Goal: Task Accomplishment & Management: Manage account settings

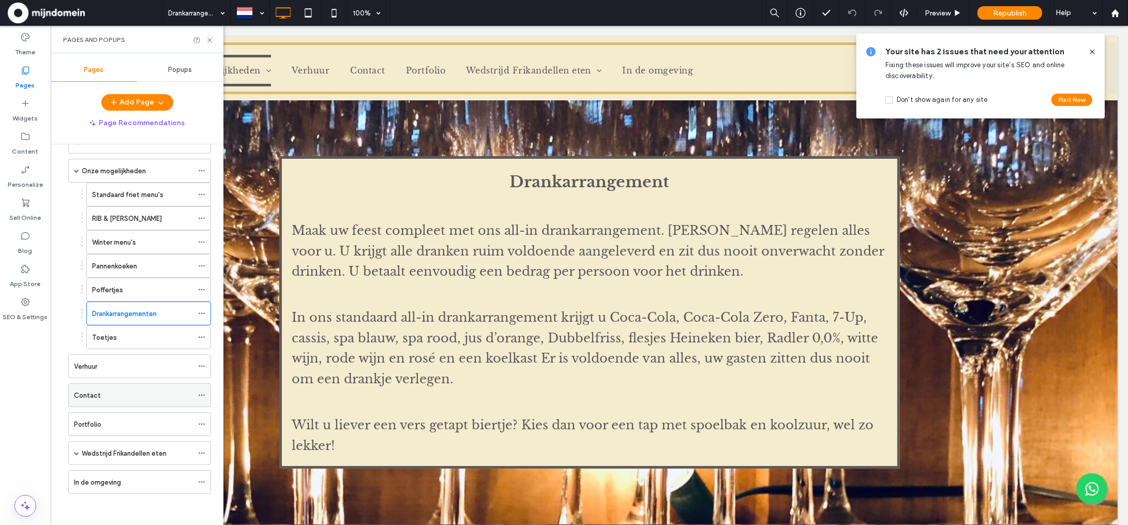
click at [97, 391] on label "Contact" at bounding box center [87, 395] width 27 height 18
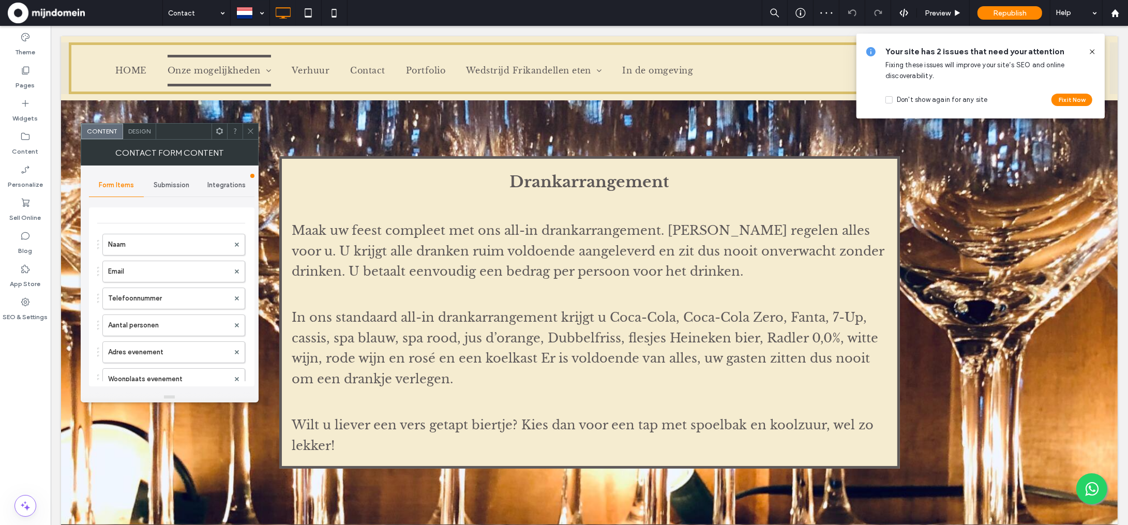
type input "**********"
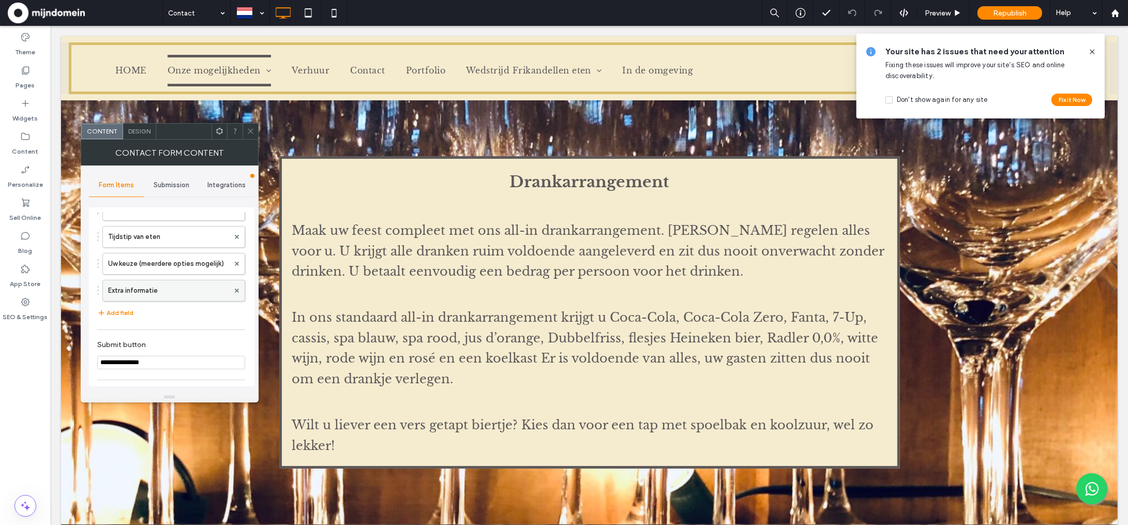
click at [162, 287] on label "Extra informatie" at bounding box center [168, 290] width 121 height 21
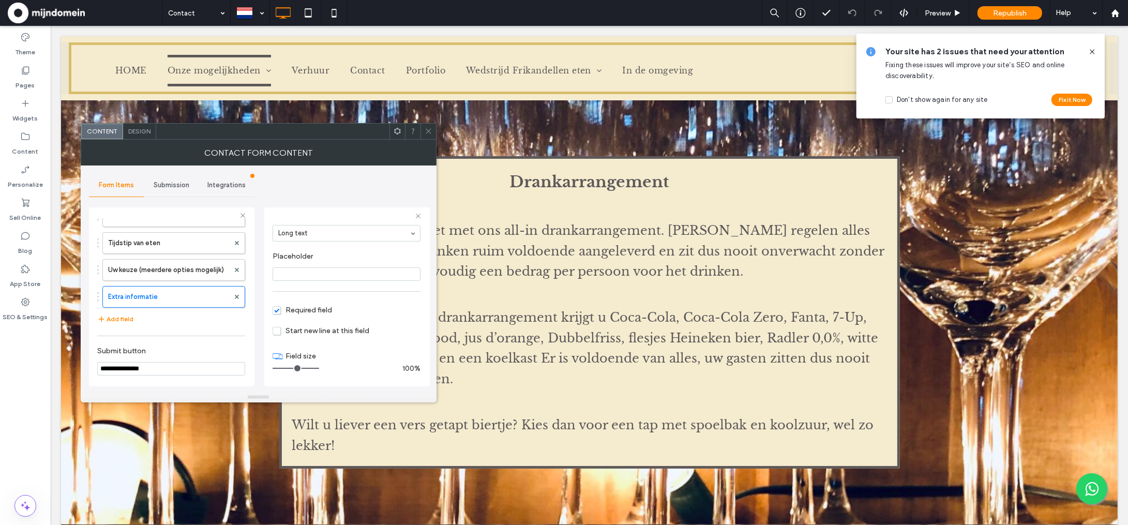
scroll to position [72, 0]
click at [274, 312] on span "Required field" at bounding box center [301, 310] width 59 height 9
click at [150, 271] on label "Uw keuze (meerdere opties mogelijk)" at bounding box center [168, 270] width 121 height 21
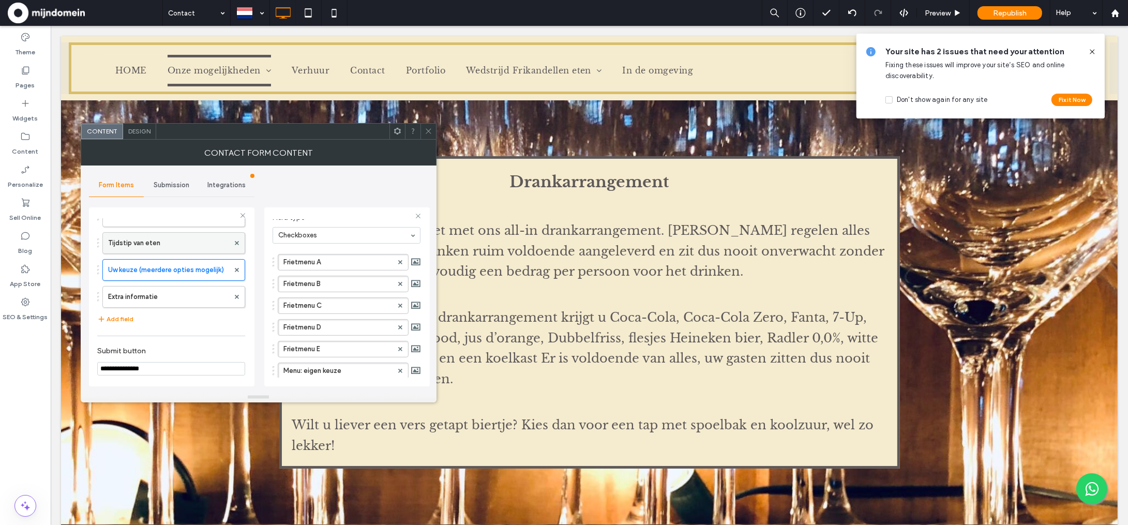
click at [147, 247] on label "Tijdstip van eten" at bounding box center [168, 243] width 121 height 21
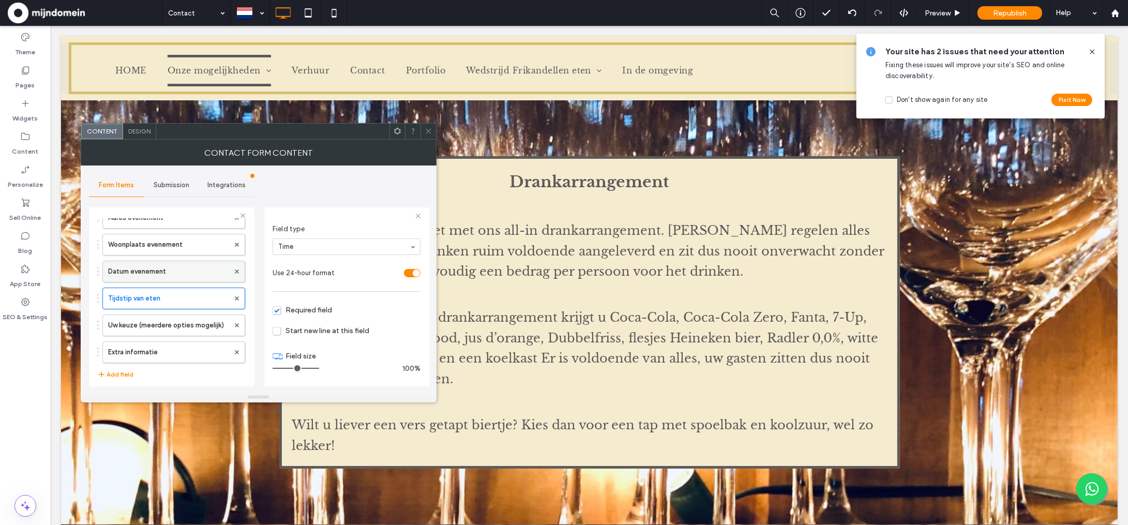
scroll to position [138, 0]
click at [148, 276] on label "Datum evenement" at bounding box center [168, 274] width 121 height 21
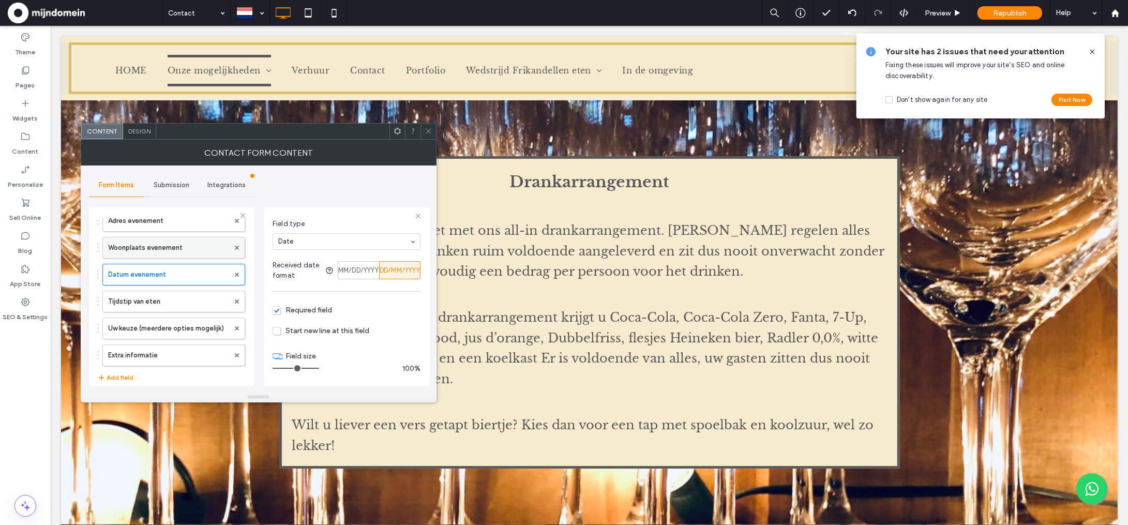
click at [144, 246] on label "Woonplaats evenement" at bounding box center [168, 247] width 121 height 21
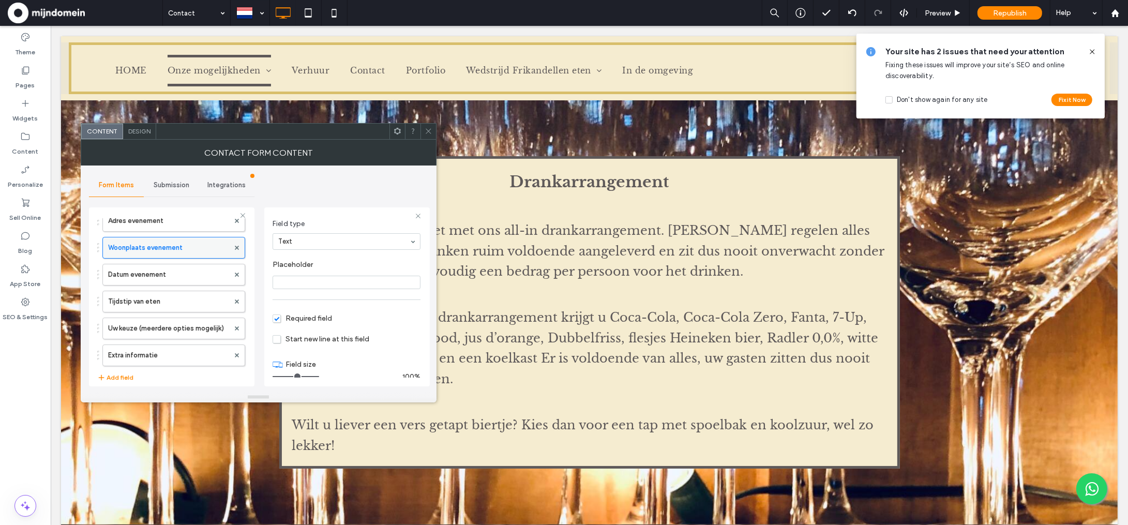
scroll to position [70, 0]
click at [144, 275] on label "Datum evenement" at bounding box center [168, 274] width 121 height 21
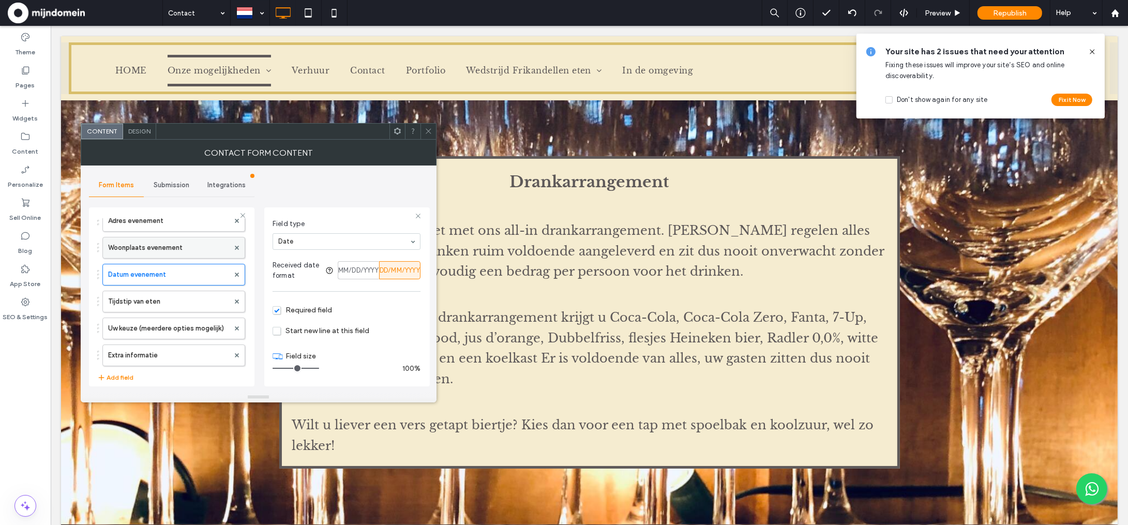
click at [147, 252] on label "Woonplaats evenement" at bounding box center [168, 247] width 121 height 21
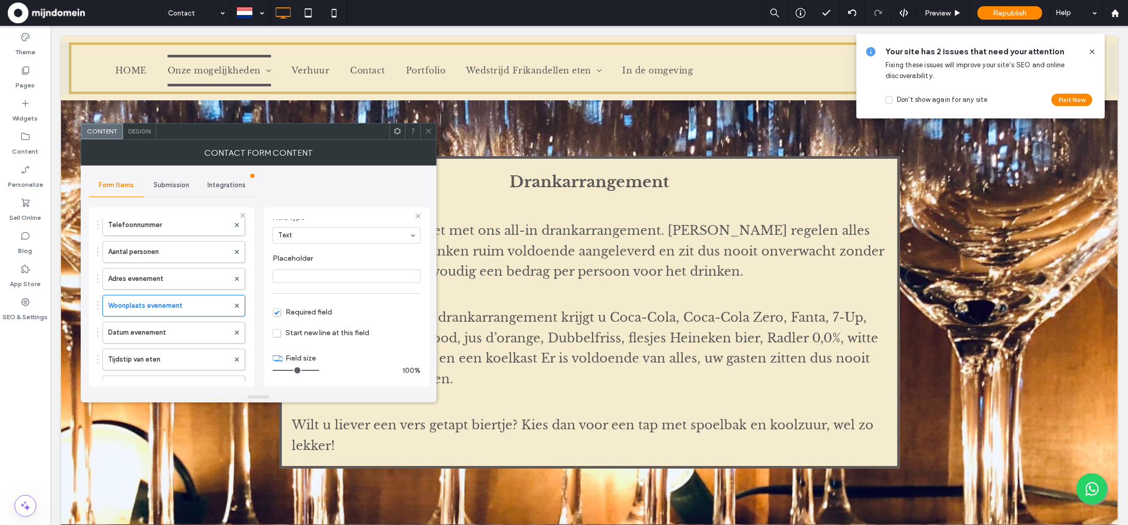
scroll to position [56, 0]
click at [149, 305] on label "Adres evenement" at bounding box center [168, 302] width 121 height 21
click at [278, 313] on span "Required field" at bounding box center [301, 312] width 59 height 9
click at [148, 274] on label "Aantal personen" at bounding box center [168, 275] width 121 height 21
click at [149, 252] on label "Telefoonnummer" at bounding box center [168, 248] width 121 height 21
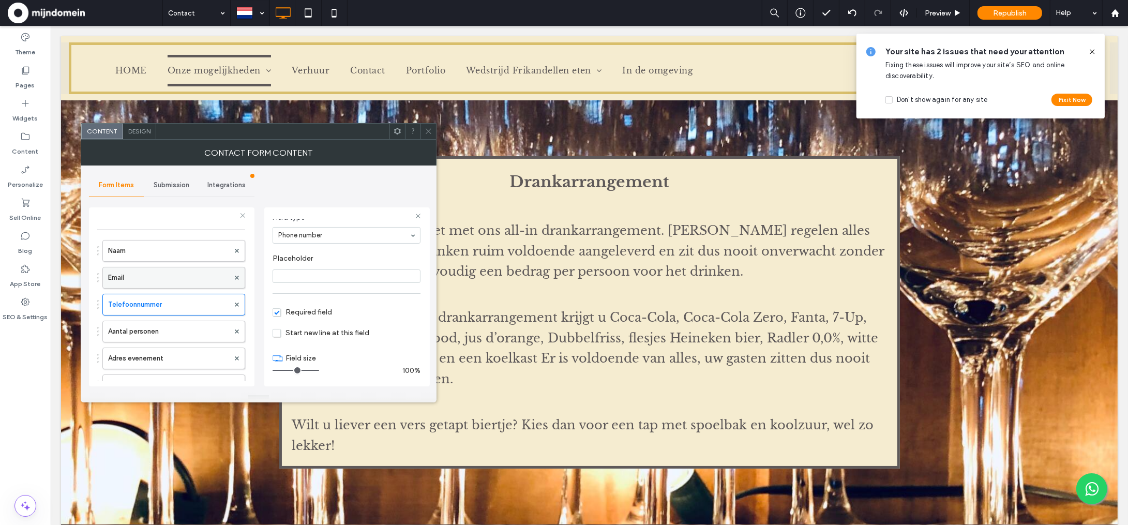
scroll to position [1, 0]
click at [148, 281] on label "Email" at bounding box center [168, 277] width 121 height 21
click at [148, 244] on label "Naam" at bounding box center [168, 250] width 121 height 21
click at [429, 130] on icon at bounding box center [428, 131] width 8 height 8
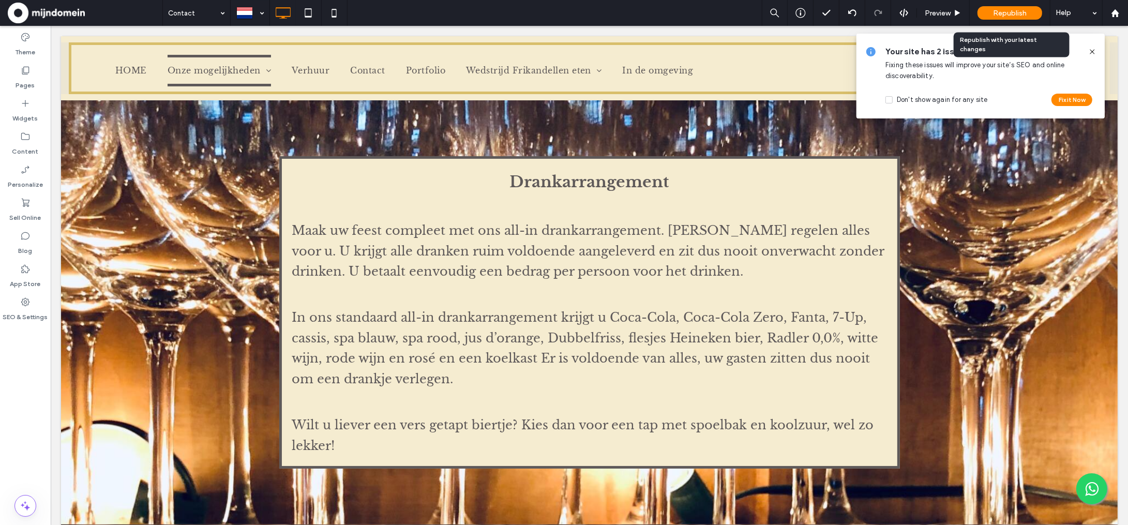
click at [1012, 11] on span "Republish" at bounding box center [1010, 13] width 34 height 9
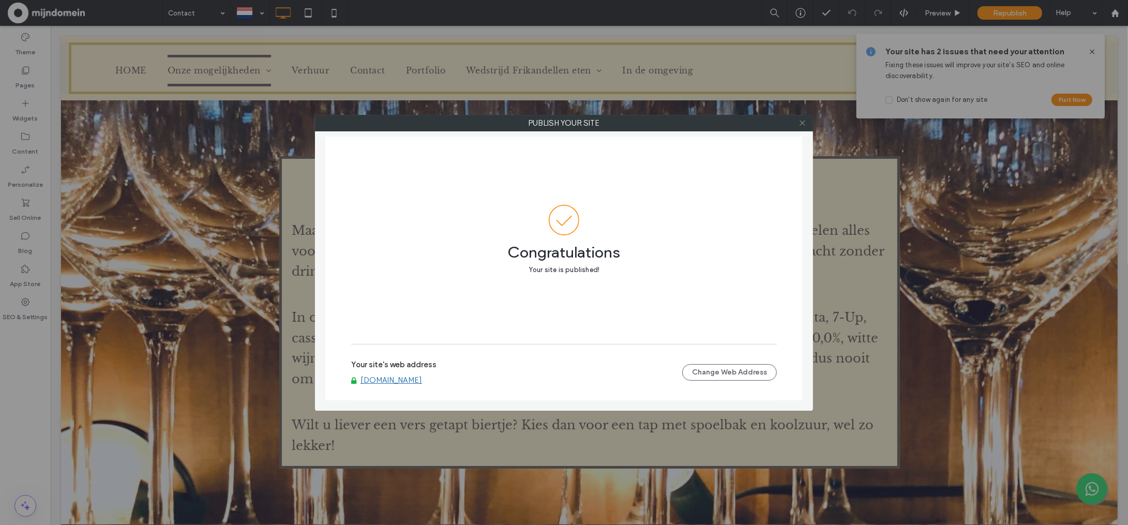
click at [804, 124] on icon at bounding box center [802, 123] width 8 height 8
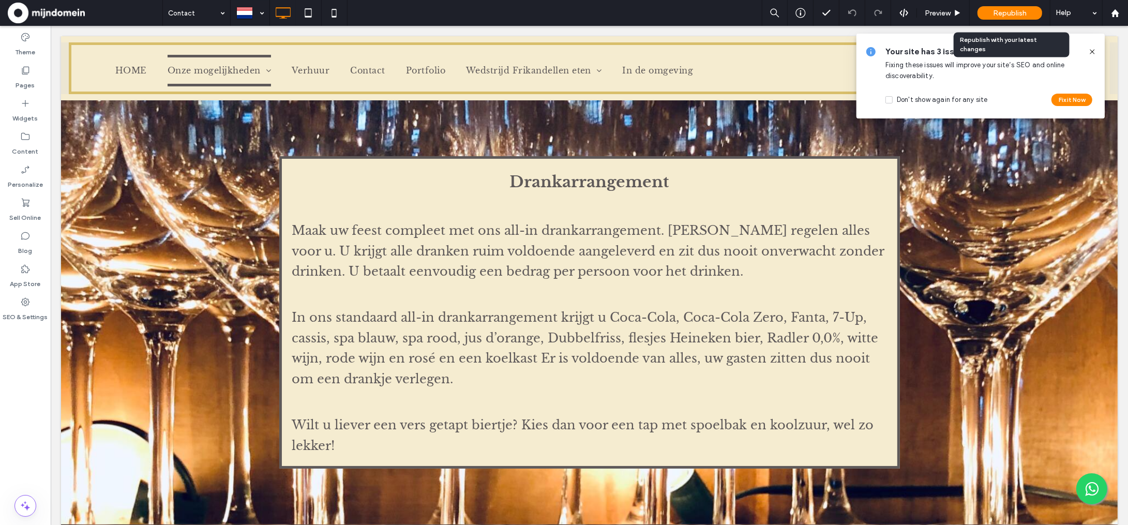
click at [1030, 16] on div "Republish" at bounding box center [1009, 12] width 65 height 13
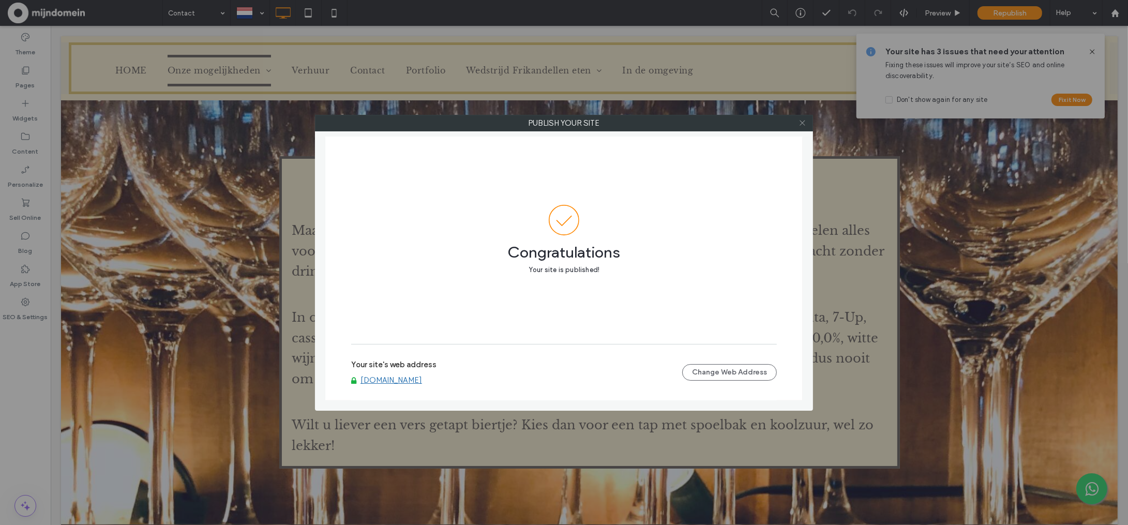
click at [805, 127] on span at bounding box center [802, 123] width 8 height 16
